Goal: Transaction & Acquisition: Book appointment/travel/reservation

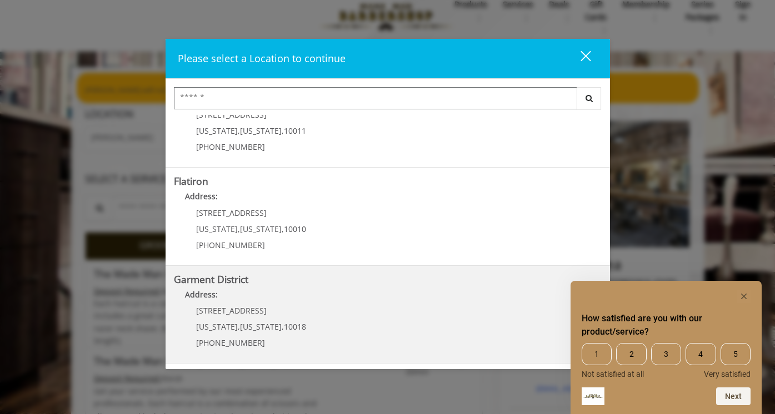
scroll to position [26, 0]
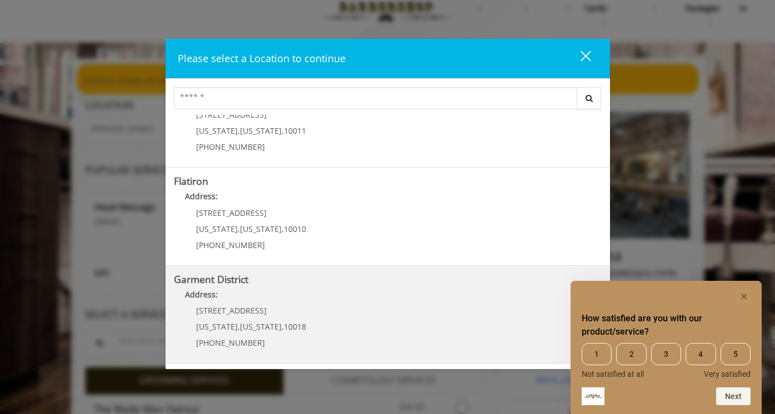
click at [254, 306] on p "[STREET_ADDRESS]" at bounding box center [251, 310] width 110 height 8
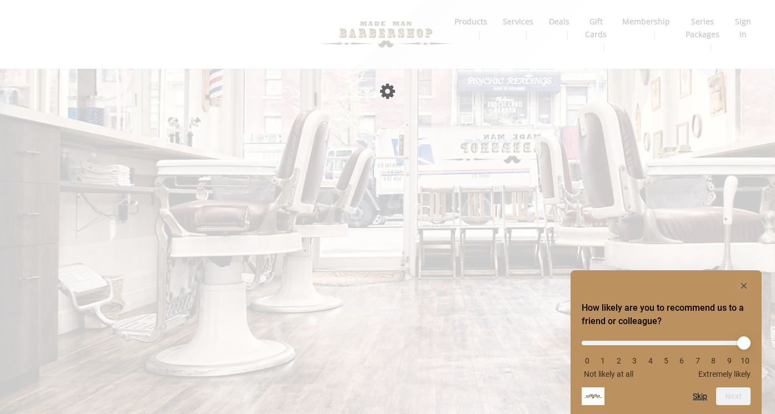
scroll to position [26, 0]
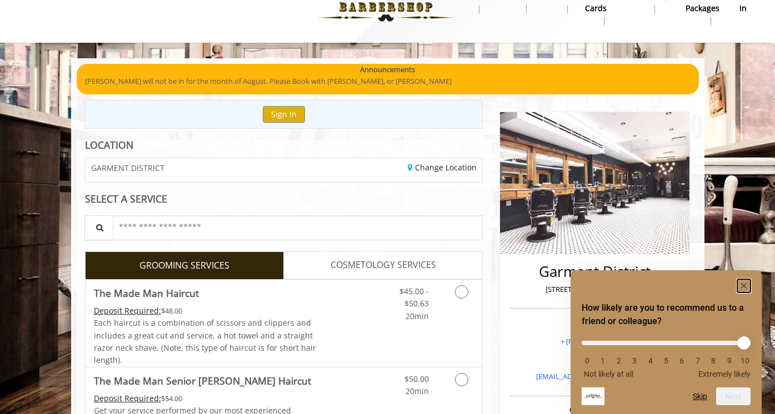
click at [742, 282] on rect "Hide survey" at bounding box center [743, 285] width 13 height 13
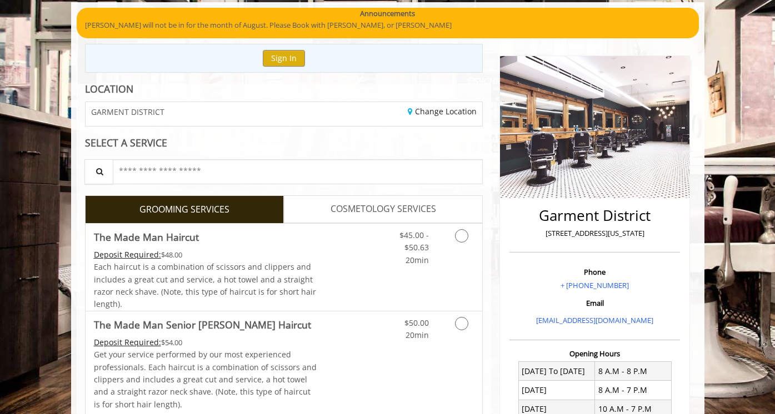
scroll to position [108, 0]
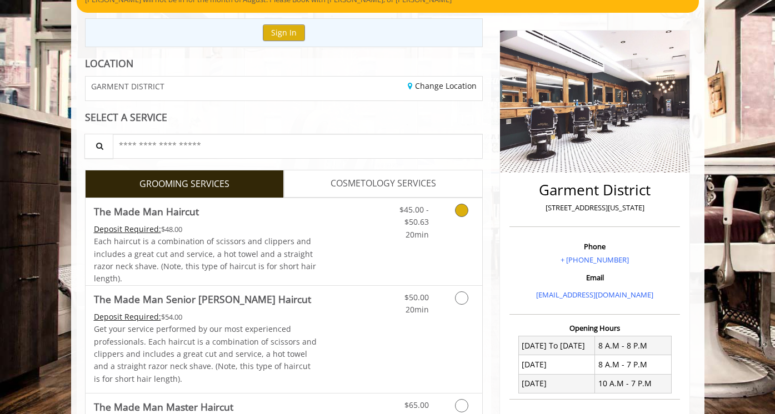
click at [462, 209] on icon "Grooming services" at bounding box center [461, 210] width 13 height 13
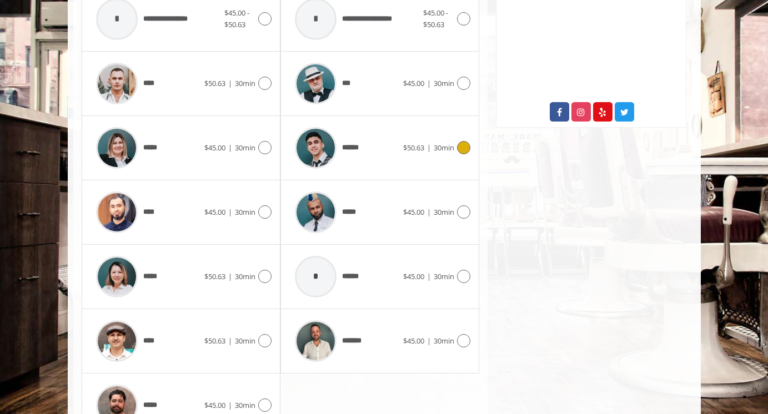
scroll to position [564, 0]
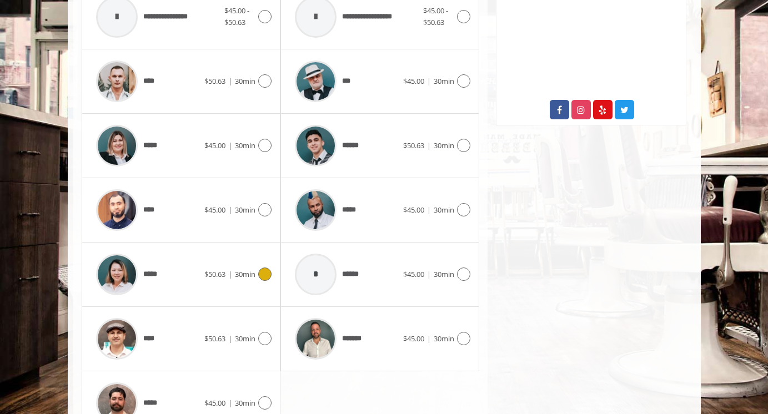
click at [270, 272] on icon at bounding box center [264, 274] width 13 height 13
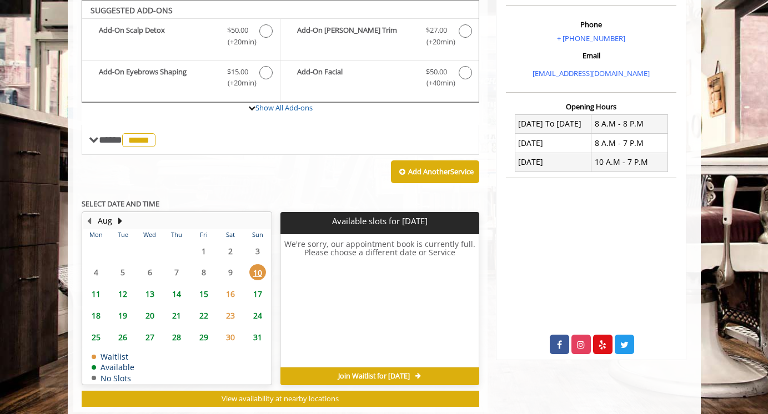
scroll to position [354, 0]
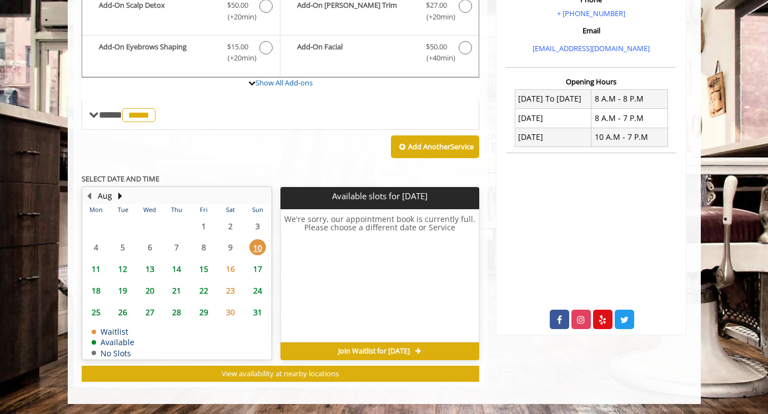
click at [97, 268] on span "11" at bounding box center [96, 269] width 17 height 16
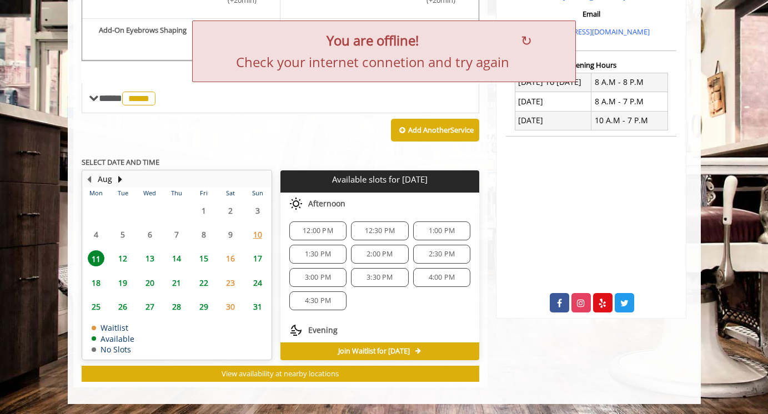
scroll to position [83, 0]
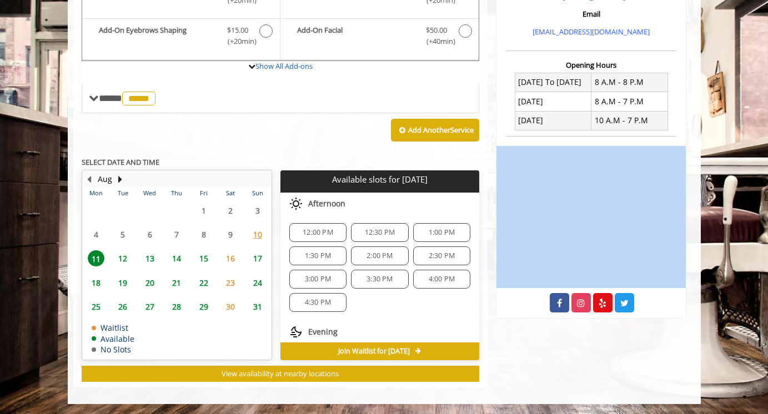
drag, startPoint x: 687, startPoint y: 203, endPoint x: 774, endPoint y: 418, distance: 232.2
click at [768, 414] on html "Something went wrong! Try reload Connected to internet! You are back online Mai…" at bounding box center [384, 22] width 768 height 786
